Goal: Task Accomplishment & Management: Use online tool/utility

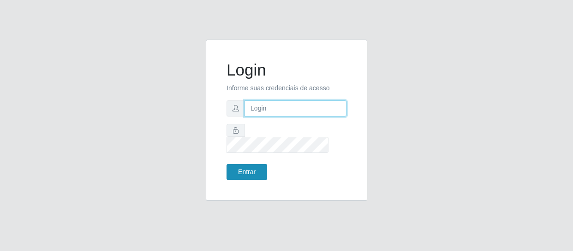
type input "erivan@B11"
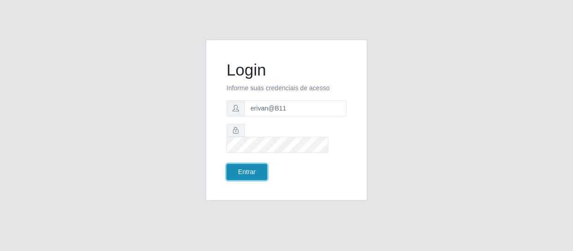
click at [254, 164] on button "Entrar" at bounding box center [247, 172] width 41 height 16
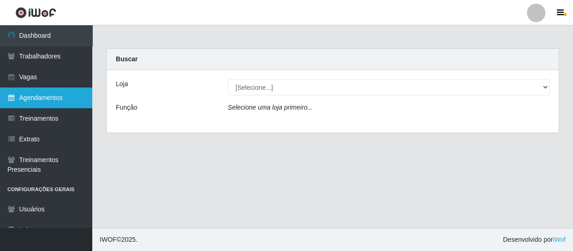
click at [22, 94] on link "Agendamentos" at bounding box center [46, 98] width 92 height 21
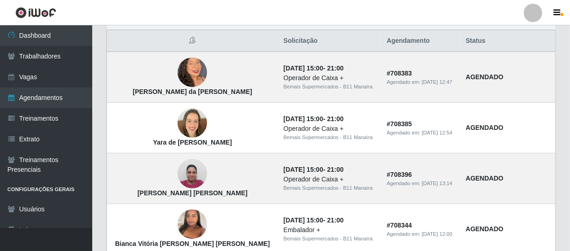
scroll to position [6, 0]
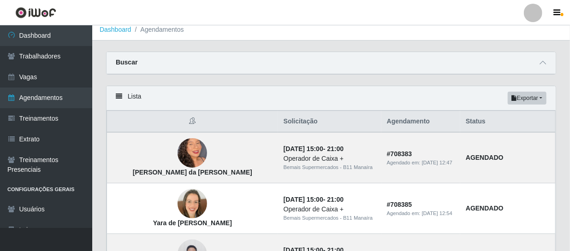
drag, startPoint x: 572, startPoint y: 199, endPoint x: 358, endPoint y: 98, distance: 237.4
click at [358, 98] on div "Lista Exportar PDF Excel" at bounding box center [331, 98] width 449 height 24
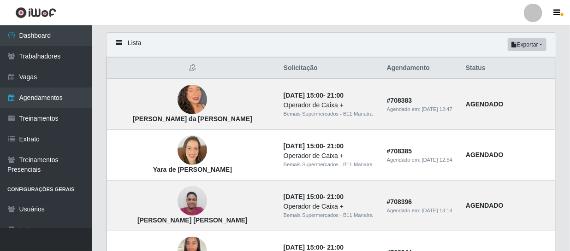
scroll to position [0, 0]
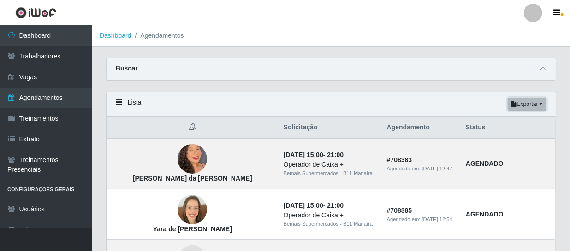
click at [522, 102] on button "Exportar" at bounding box center [527, 104] width 39 height 13
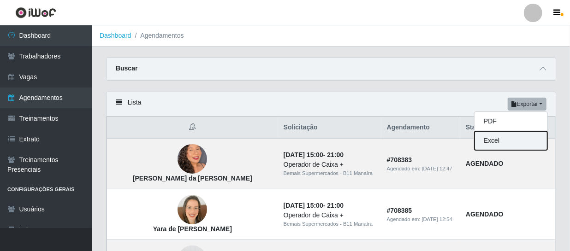
click at [489, 143] on button "Excel" at bounding box center [511, 141] width 73 height 19
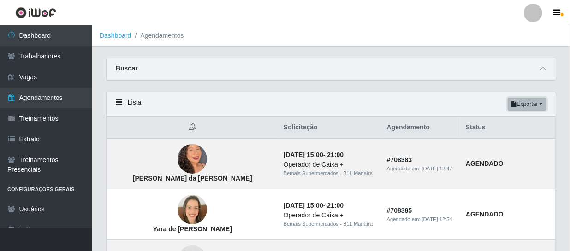
click at [541, 103] on button "Exportar" at bounding box center [527, 104] width 39 height 13
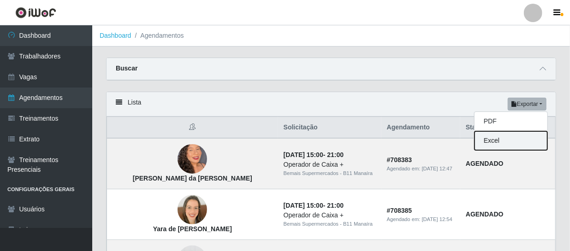
click at [503, 141] on button "Excel" at bounding box center [511, 141] width 73 height 19
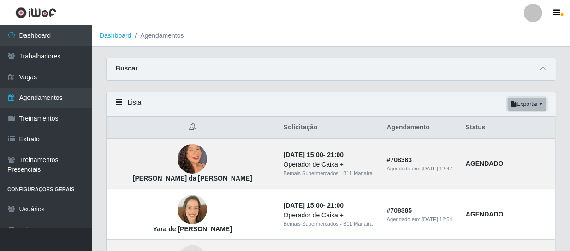
click at [520, 100] on button "Exportar" at bounding box center [527, 104] width 39 height 13
click at [492, 122] on button "PDF" at bounding box center [511, 121] width 73 height 19
click at [532, 101] on button "Exportar" at bounding box center [527, 104] width 39 height 13
click at [491, 119] on button "PDF" at bounding box center [511, 121] width 73 height 19
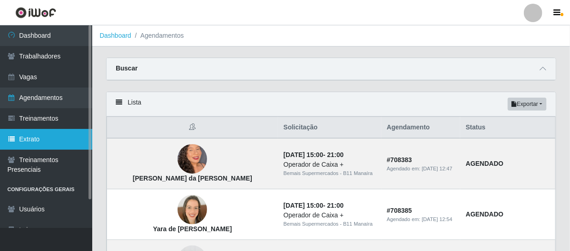
click at [36, 136] on link "Extrato" at bounding box center [46, 139] width 92 height 21
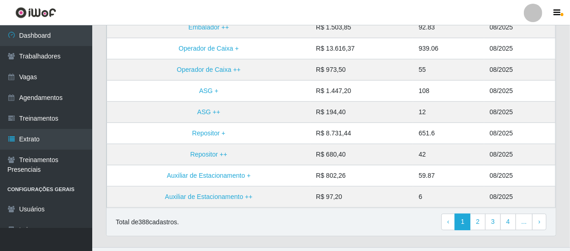
scroll to position [252, 0]
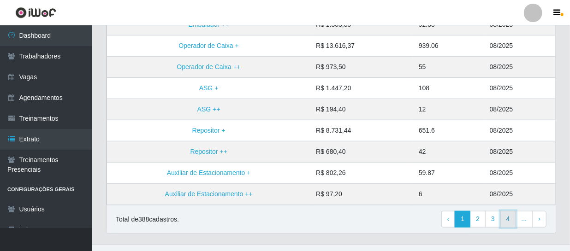
click at [510, 219] on link "4" at bounding box center [509, 219] width 16 height 17
